Goal: Task Accomplishment & Management: Complete application form

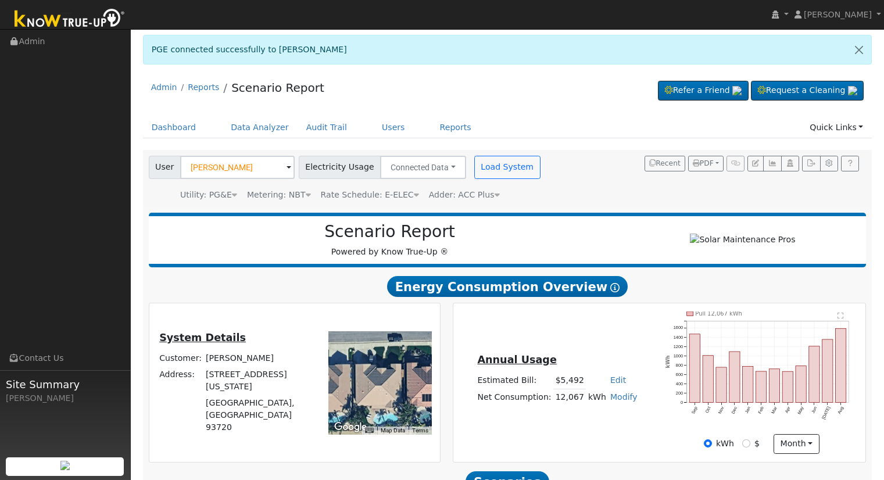
click at [253, 165] on input "[PERSON_NAME]" at bounding box center [237, 167] width 114 height 23
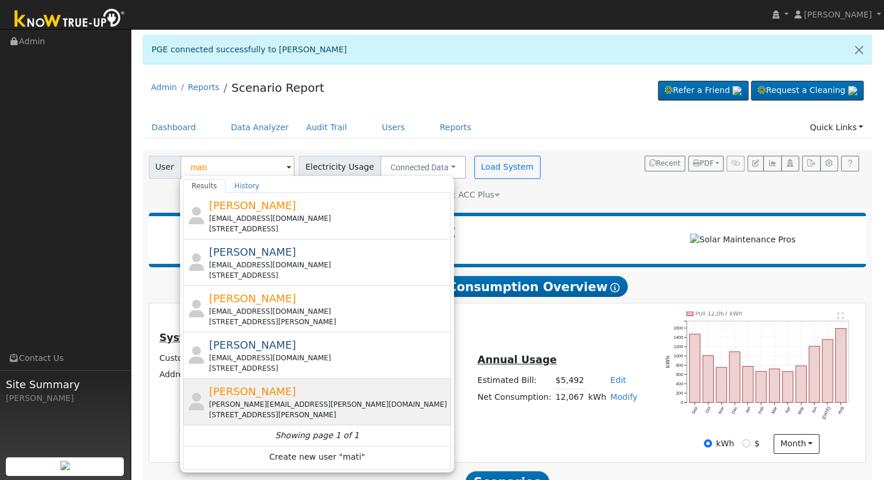
click at [290, 392] on div "Matilda Reyna [EMAIL_ADDRESS][PERSON_NAME][DOMAIN_NAME] [STREET_ADDRESS][PERSON…" at bounding box center [329, 401] width 240 height 37
type input "[PERSON_NAME]"
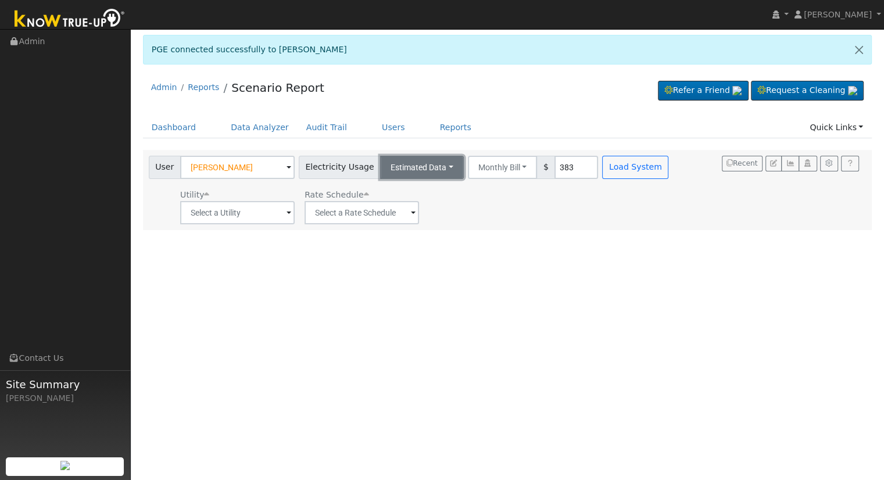
click at [408, 167] on button "Estimated Data" at bounding box center [422, 167] width 84 height 23
click at [407, 194] on link "Connected Data" at bounding box center [421, 193] width 82 height 16
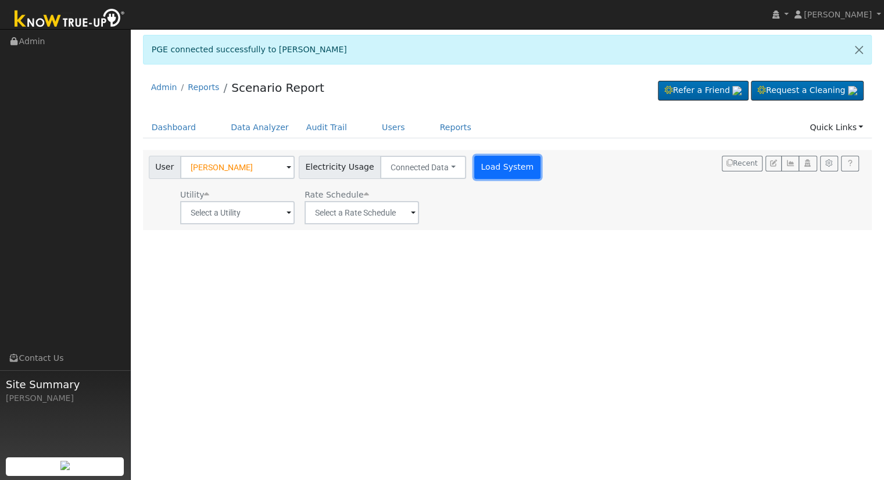
click at [502, 170] on button "Load System" at bounding box center [507, 167] width 66 height 23
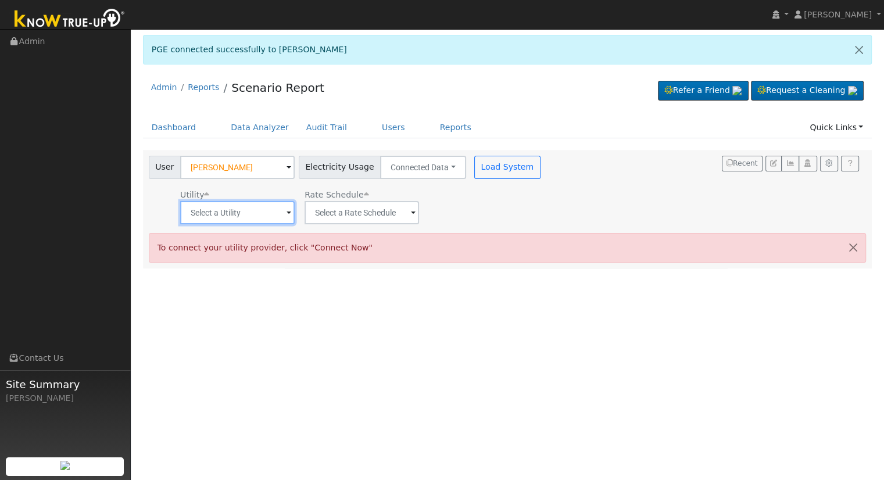
click at [239, 212] on input "text" at bounding box center [237, 212] width 114 height 23
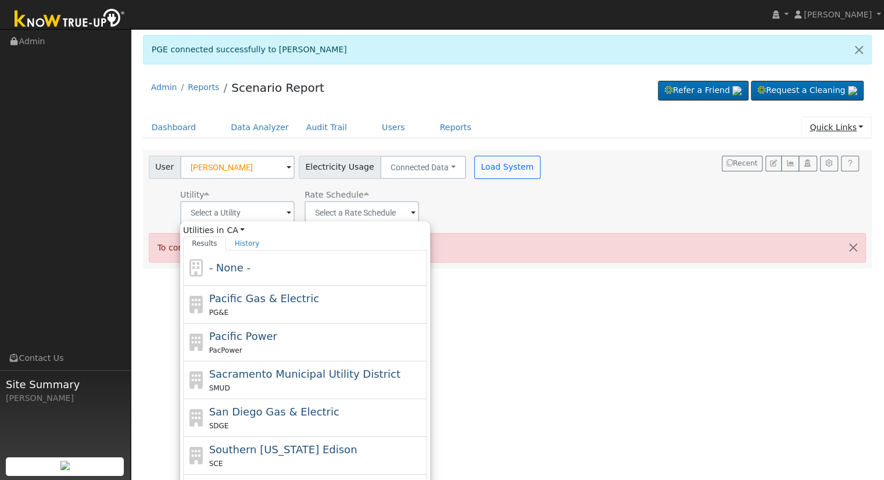
click at [832, 126] on link "Quick Links" at bounding box center [836, 127] width 71 height 21
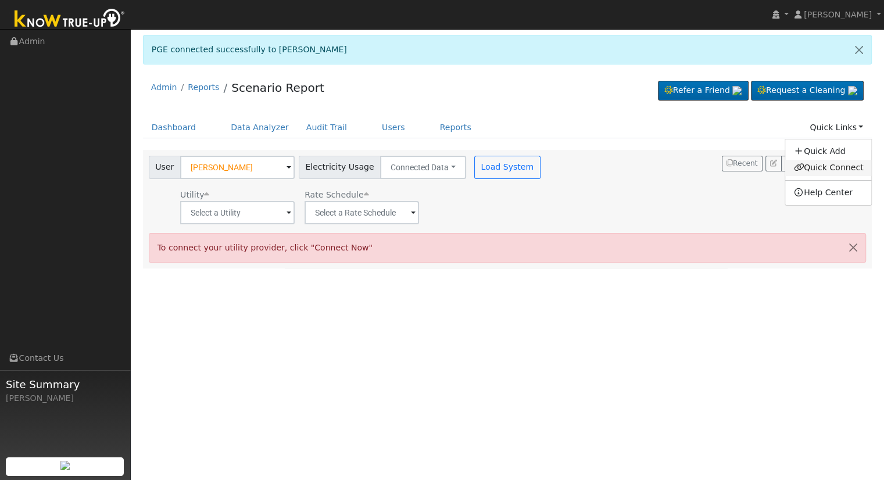
click at [795, 168] on link "Quick Connect" at bounding box center [828, 168] width 86 height 16
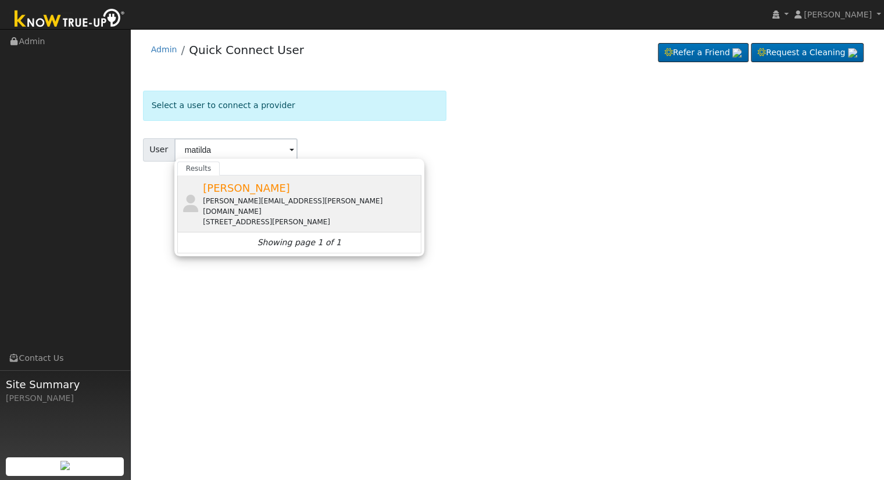
click at [330, 217] on div "[STREET_ADDRESS][PERSON_NAME]" at bounding box center [311, 222] width 216 height 10
type input "[PERSON_NAME]"
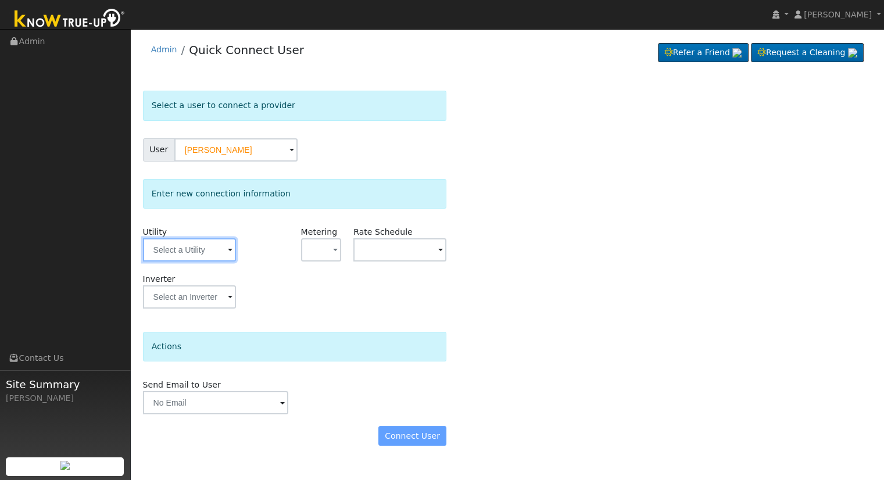
click at [192, 252] on input "text" at bounding box center [189, 249] width 93 height 23
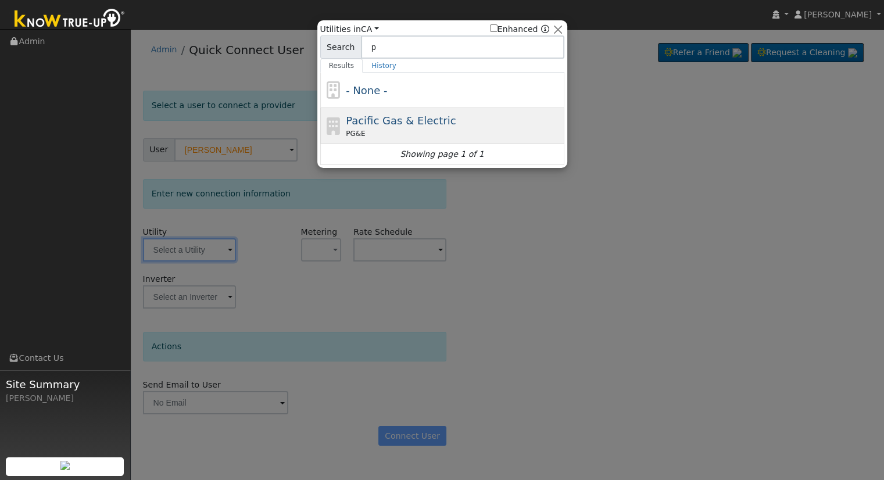
type input "p"
click at [353, 130] on span "PG&E" at bounding box center [355, 133] width 19 height 10
type input "PG&E"
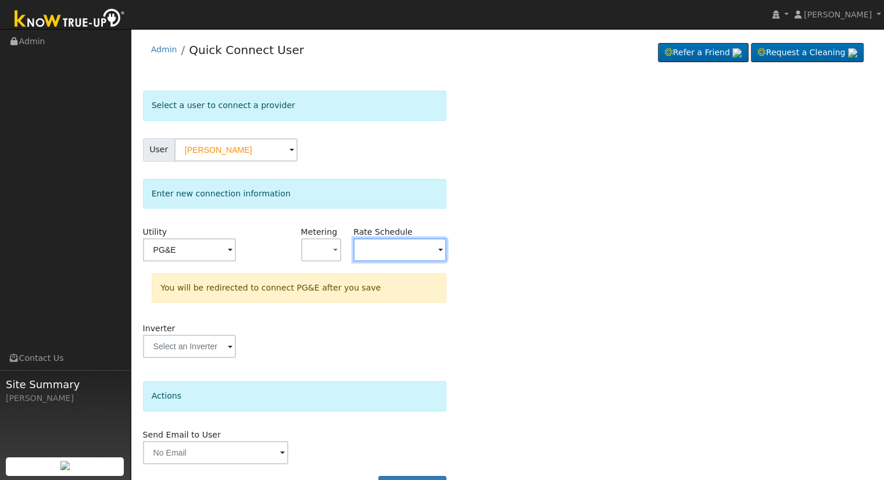
click at [369, 249] on input "text" at bounding box center [399, 249] width 93 height 23
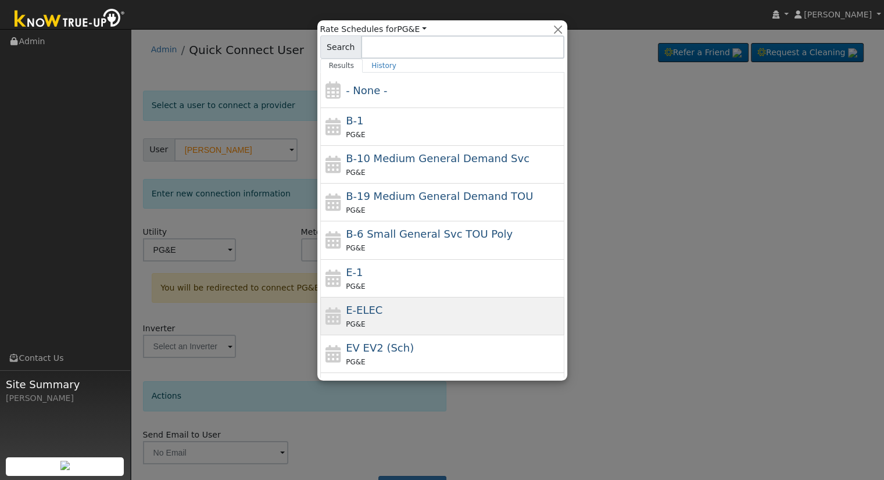
click at [375, 308] on span "E-ELEC" at bounding box center [364, 310] width 37 height 12
type input "E-ELEC"
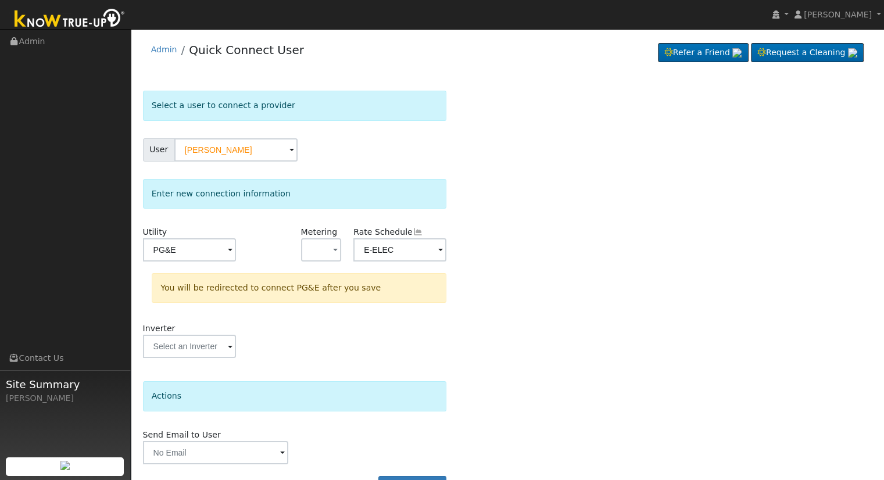
scroll to position [32, 0]
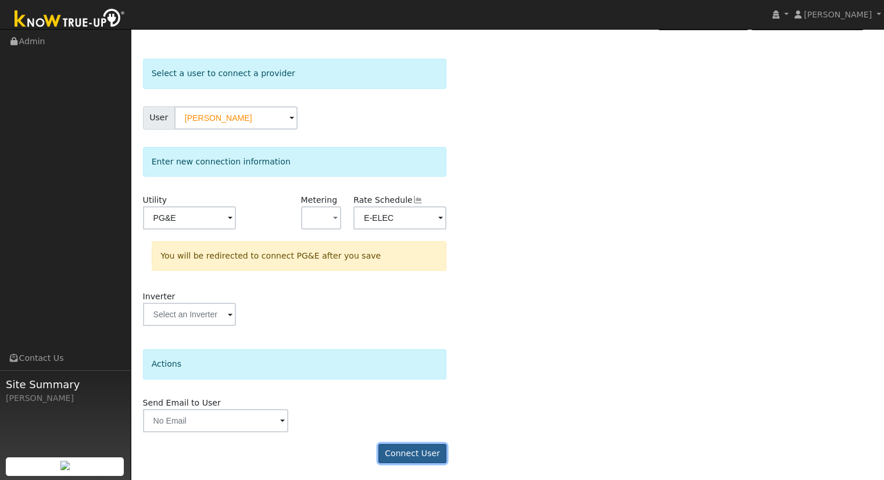
click at [395, 450] on button "Connect User" at bounding box center [412, 454] width 69 height 20
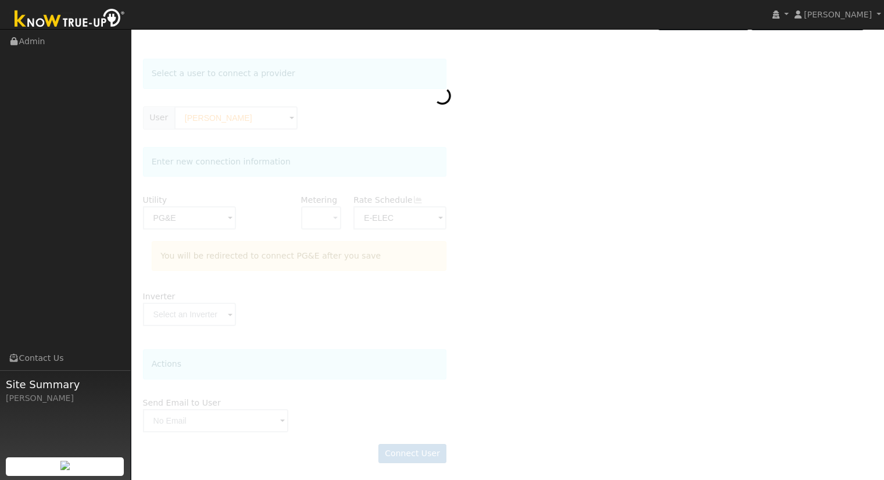
click at [344, 290] on div at bounding box center [507, 267] width 729 height 416
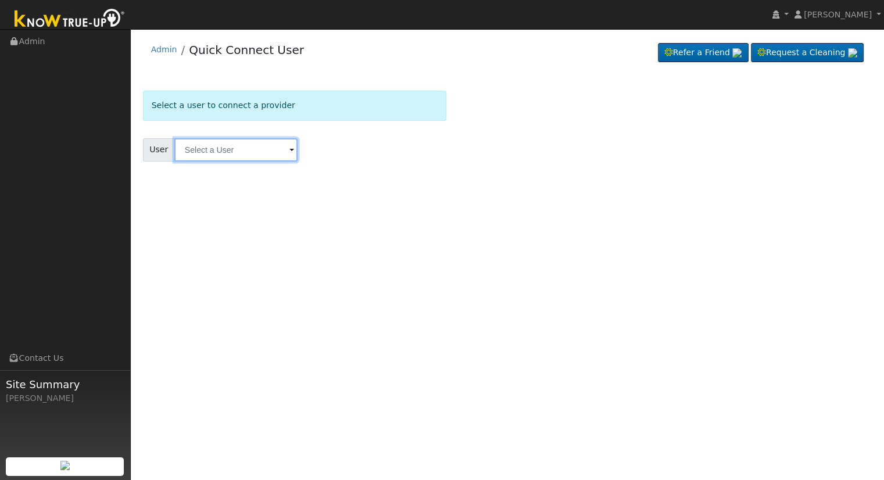
click at [204, 147] on input "text" at bounding box center [235, 149] width 123 height 23
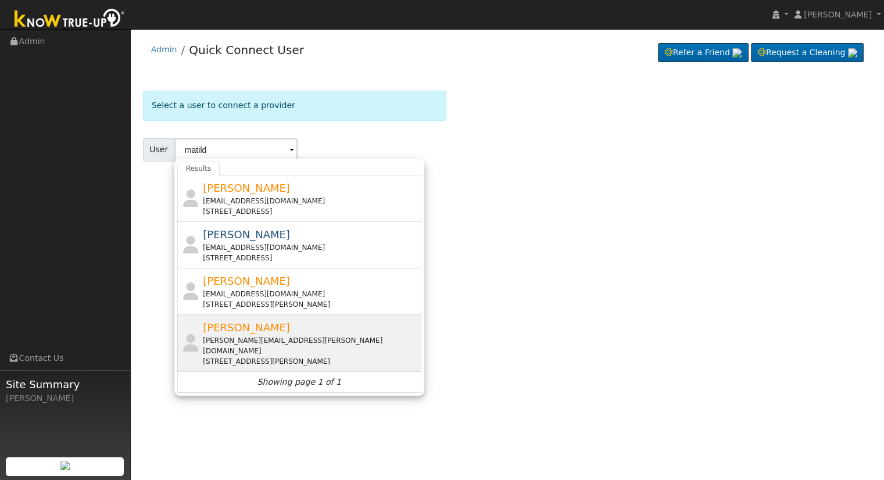
click at [267, 326] on div "Matilda Reyna [EMAIL_ADDRESS][PERSON_NAME][DOMAIN_NAME] [STREET_ADDRESS][PERSON…" at bounding box center [311, 343] width 216 height 47
type input "[PERSON_NAME]"
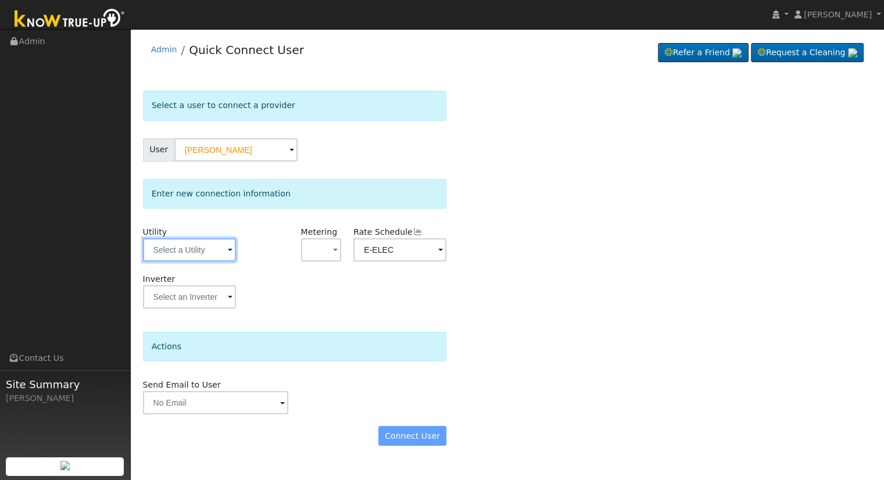
click at [184, 254] on input "text" at bounding box center [189, 249] width 93 height 23
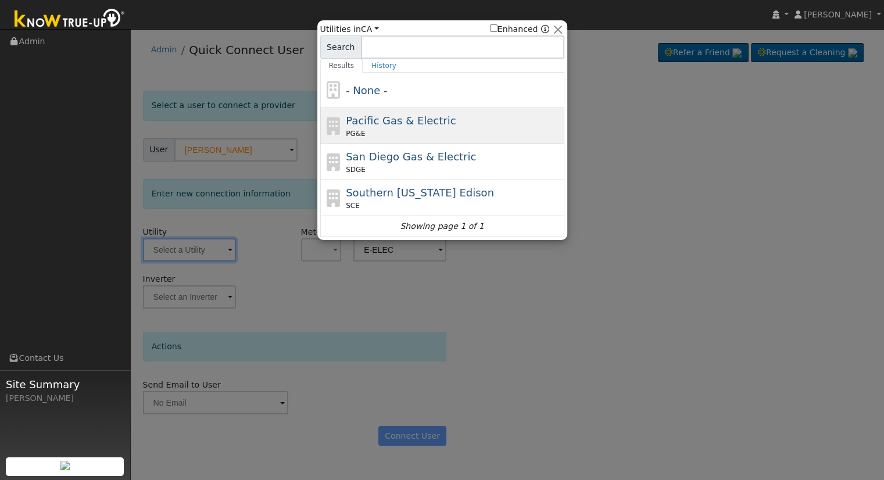
click at [394, 120] on span "Pacific Gas & Electric" at bounding box center [401, 120] width 110 height 12
type input "PG&E"
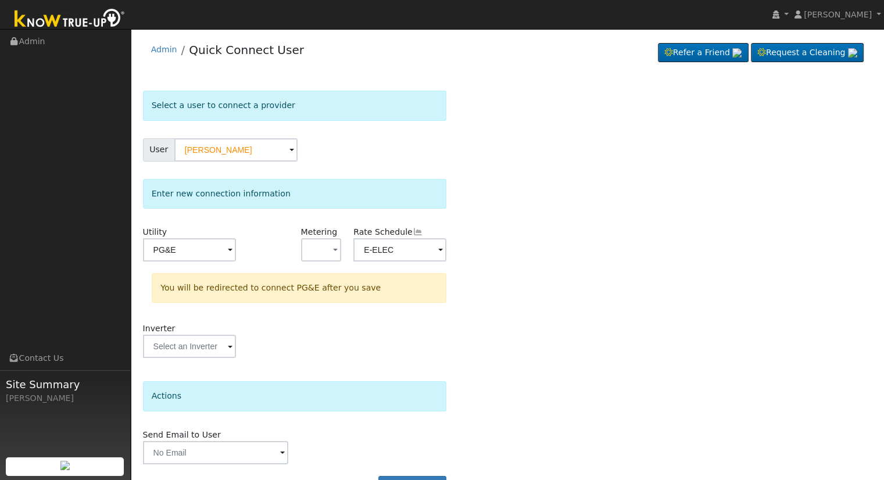
scroll to position [32, 0]
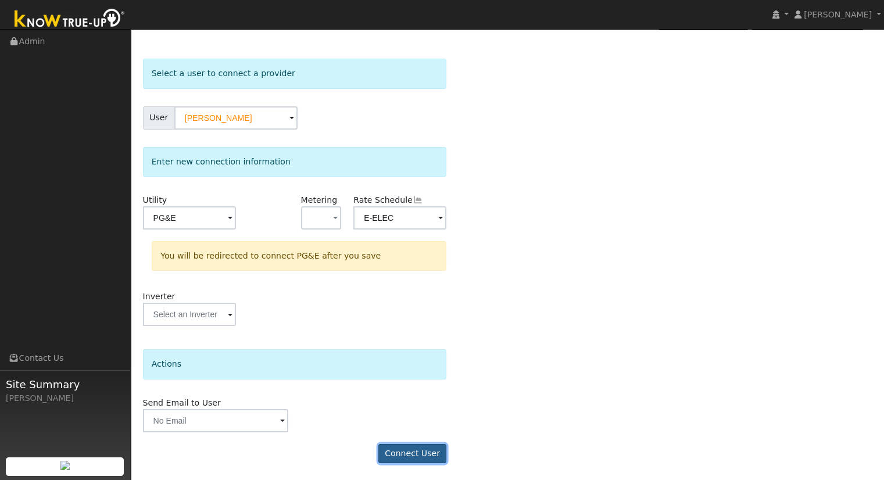
click at [437, 453] on button "Connect User" at bounding box center [412, 454] width 69 height 20
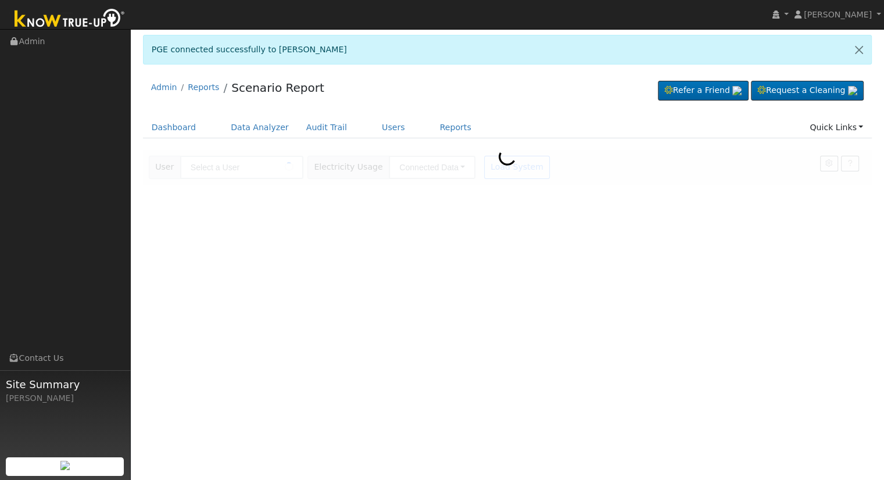
type input "[PERSON_NAME]"
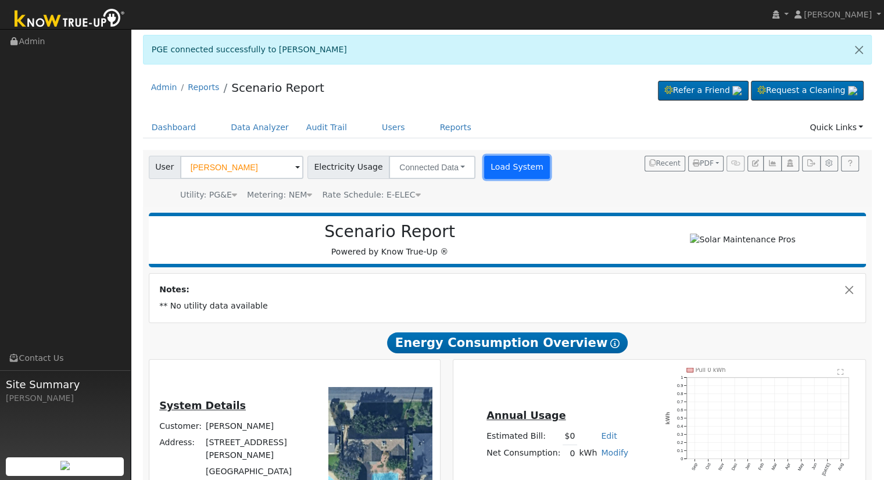
click at [509, 176] on button "Load System" at bounding box center [517, 167] width 66 height 23
